Goal: Navigation & Orientation: Find specific page/section

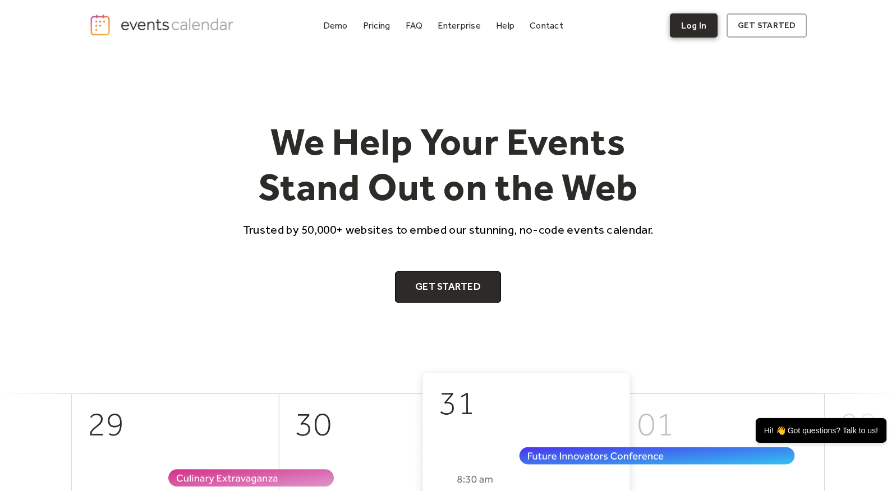
click at [704, 22] on link "Log In" at bounding box center [694, 25] width 48 height 24
click at [421, 26] on div "FAQ" at bounding box center [414, 25] width 17 height 6
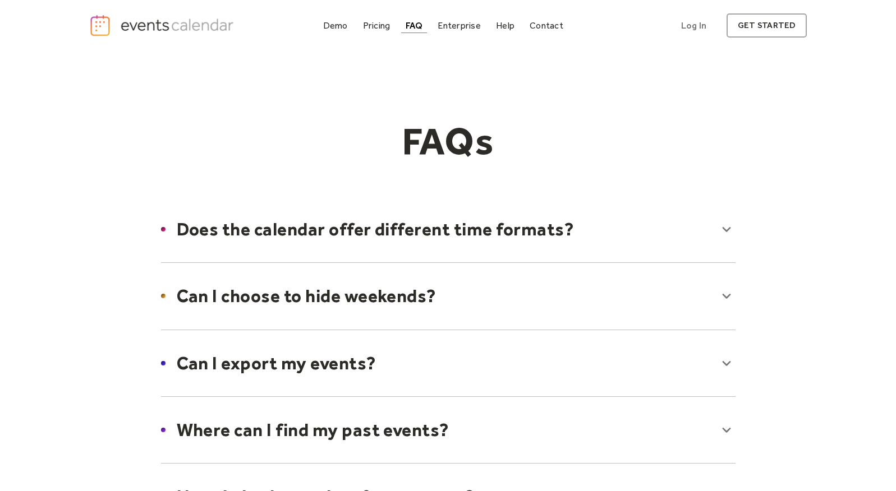
click at [182, 24] on img "home" at bounding box center [163, 25] width 148 height 23
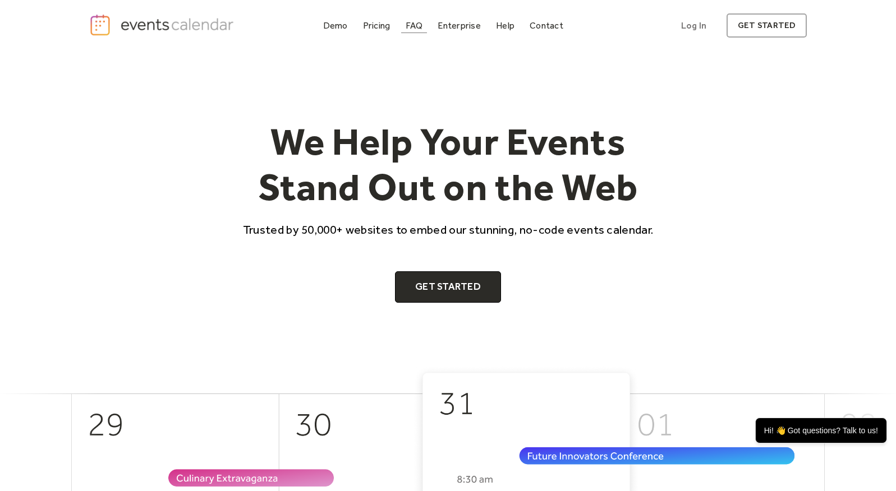
click at [408, 23] on div "FAQ" at bounding box center [414, 25] width 17 height 6
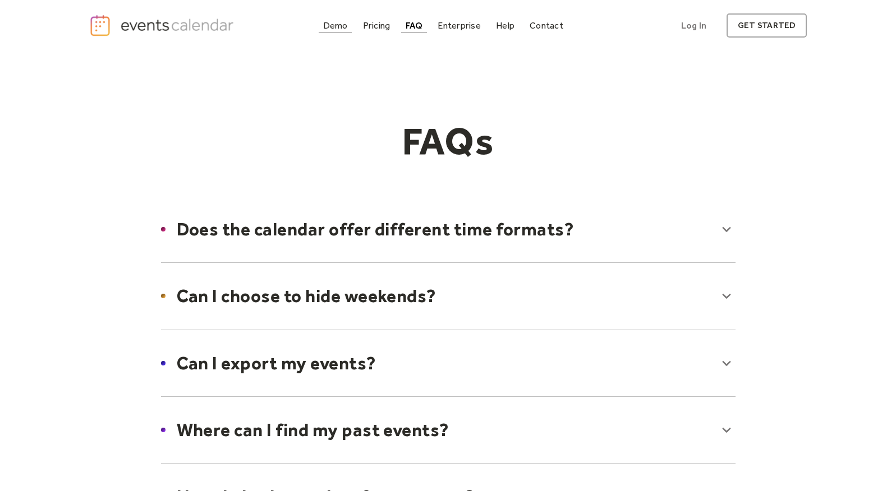
click at [338, 27] on div "Demo" at bounding box center [335, 25] width 25 height 6
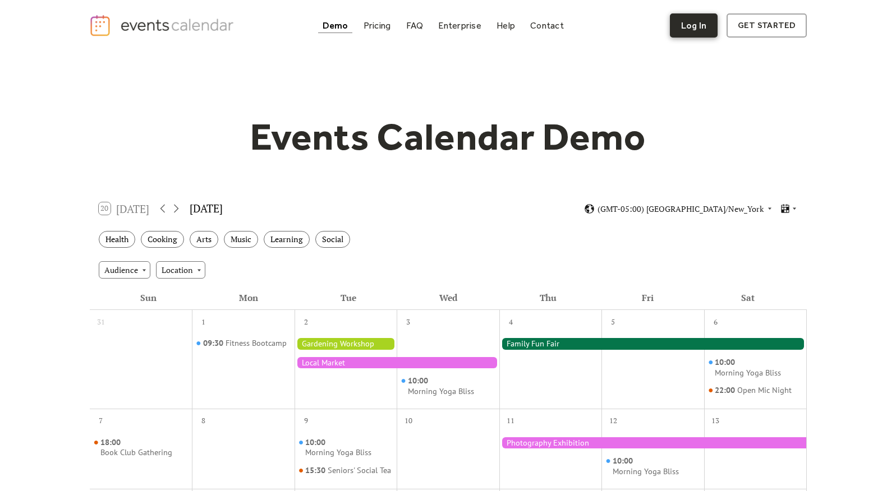
click at [703, 26] on link "Log In" at bounding box center [694, 25] width 48 height 24
